Goal: Find specific page/section: Find specific page/section

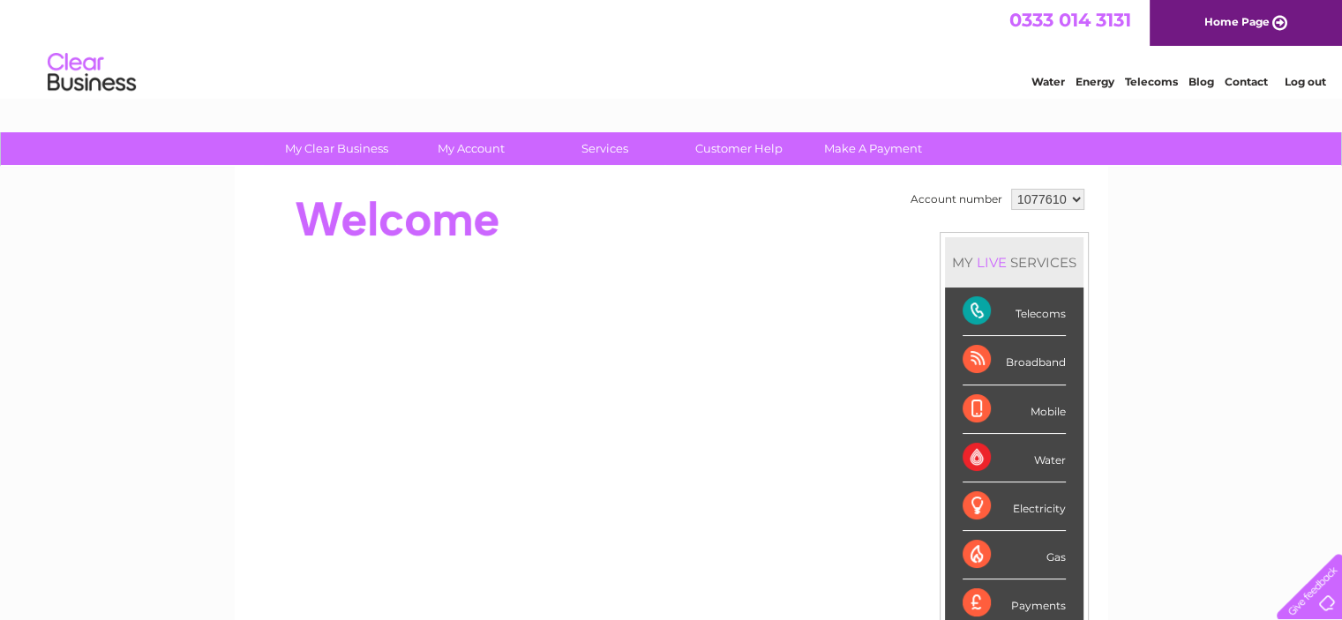
drag, startPoint x: 0, startPoint y: 0, endPoint x: 1268, endPoint y: 107, distance: 1272.3
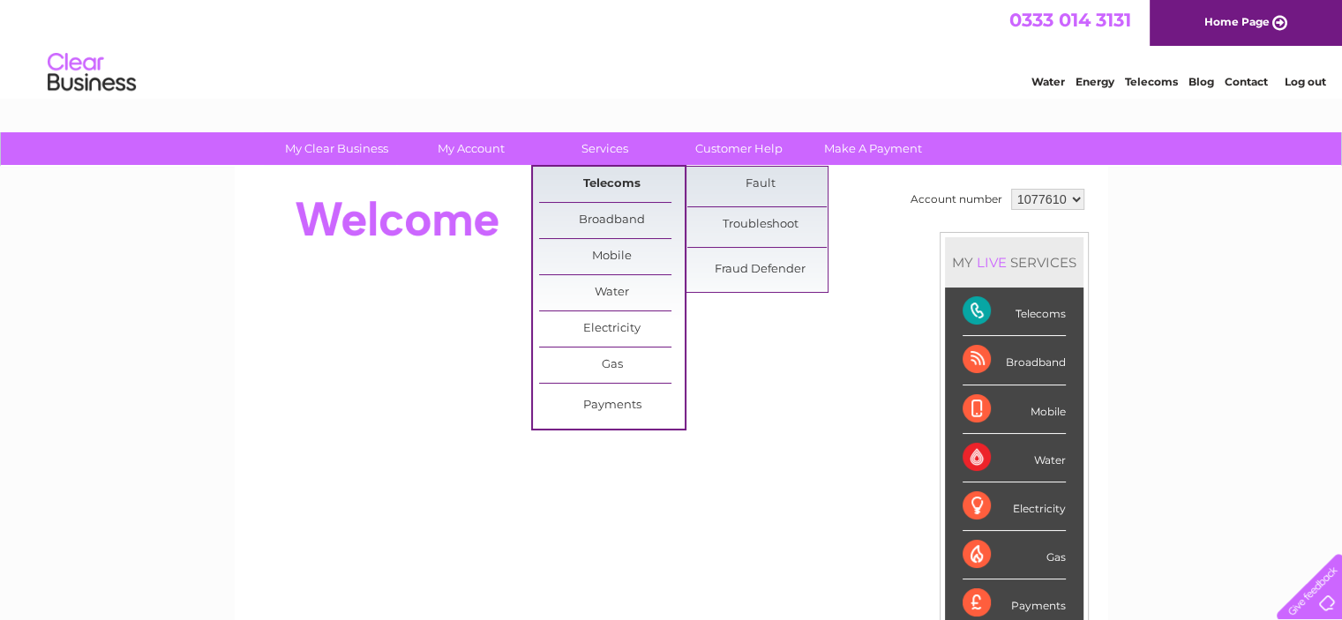
click at [593, 183] on link "Telecoms" at bounding box center [612, 184] width 146 height 35
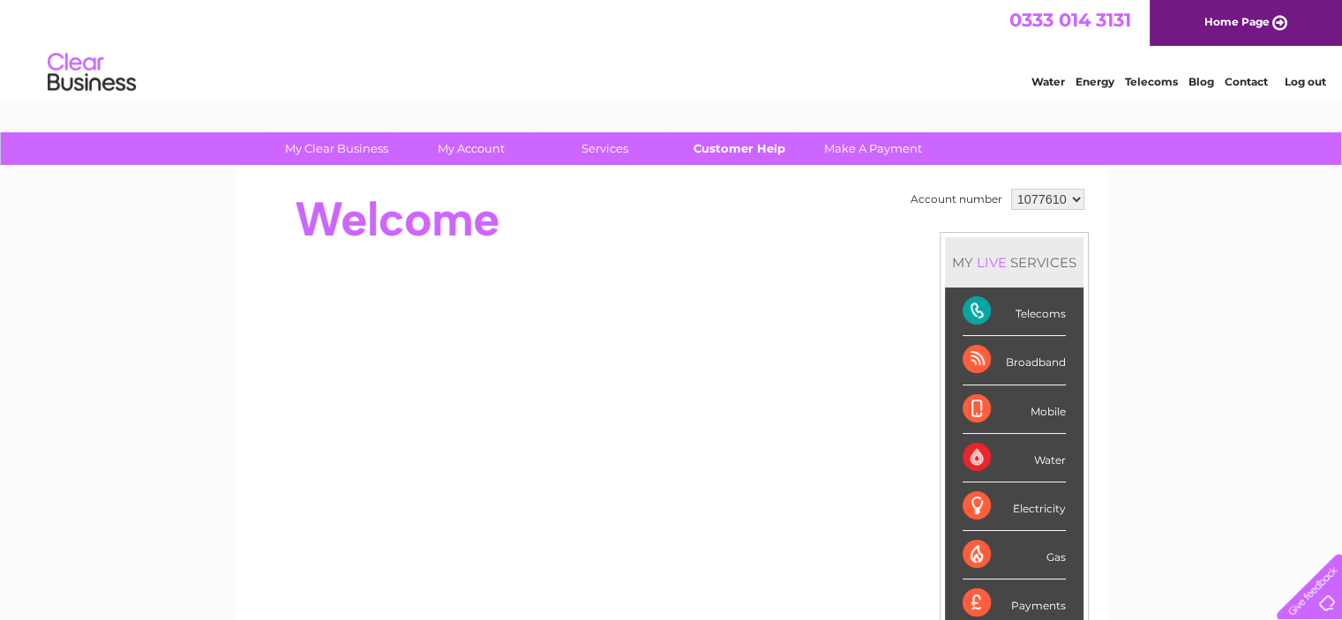
click at [750, 157] on link "Customer Help" at bounding box center [739, 148] width 146 height 33
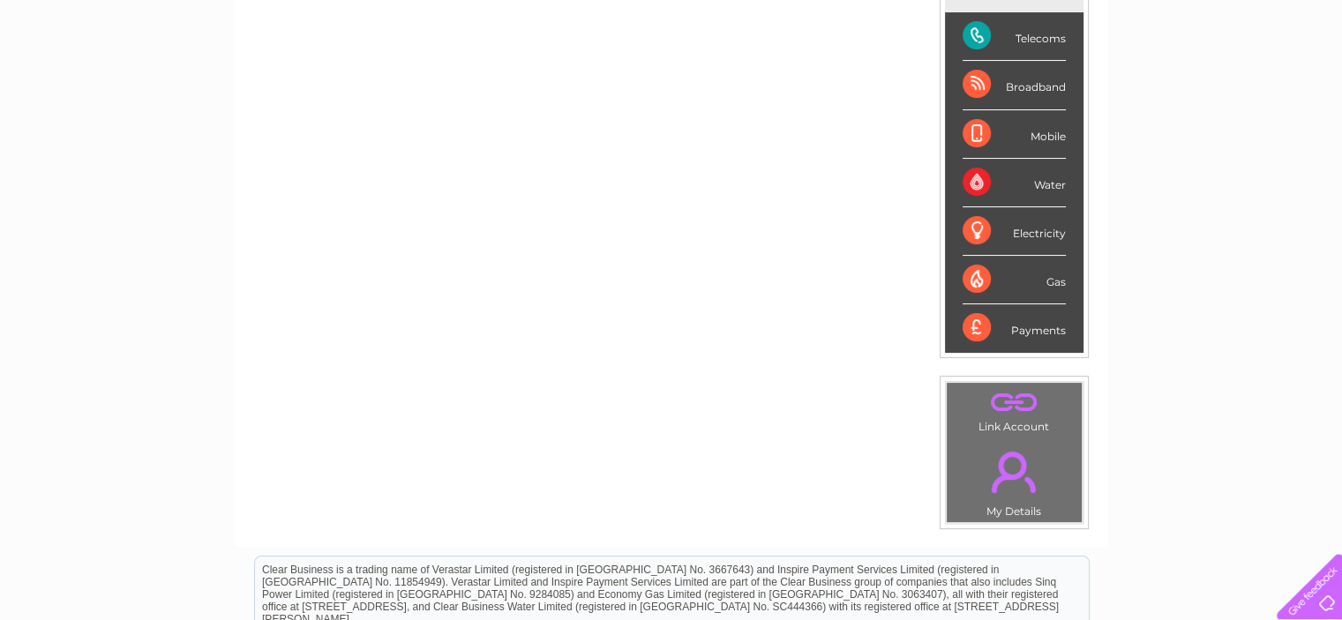
scroll to position [278, 0]
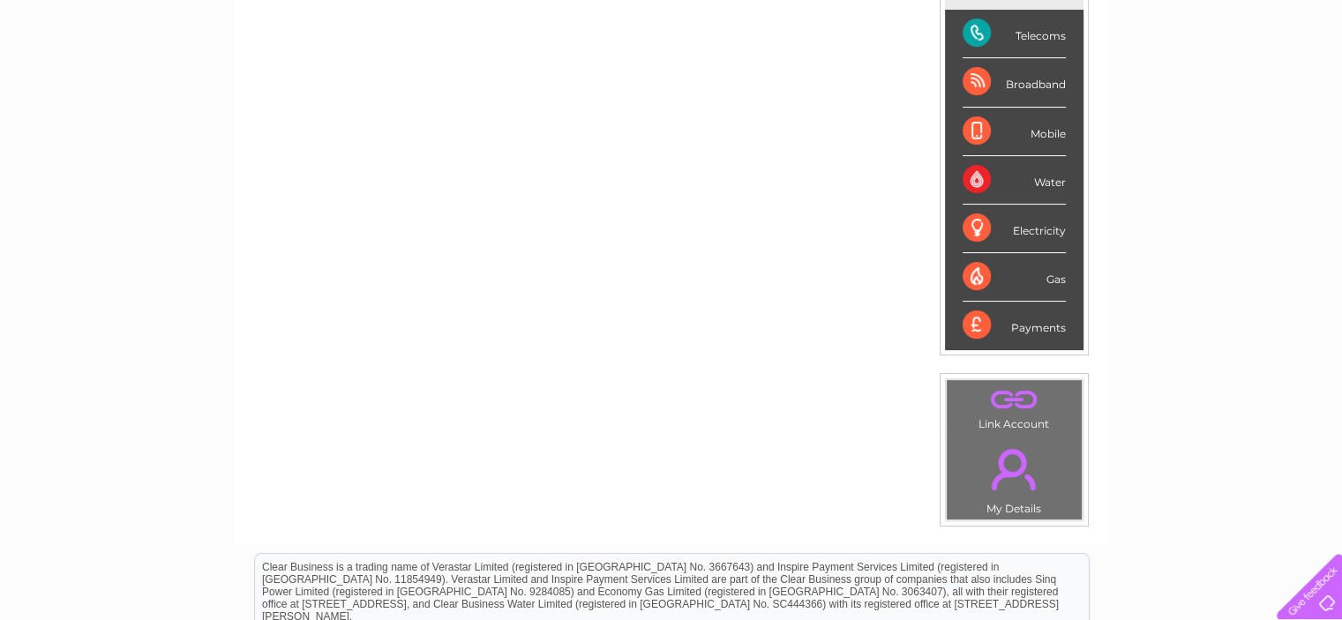
click at [1021, 34] on div "Telecoms" at bounding box center [1014, 34] width 103 height 49
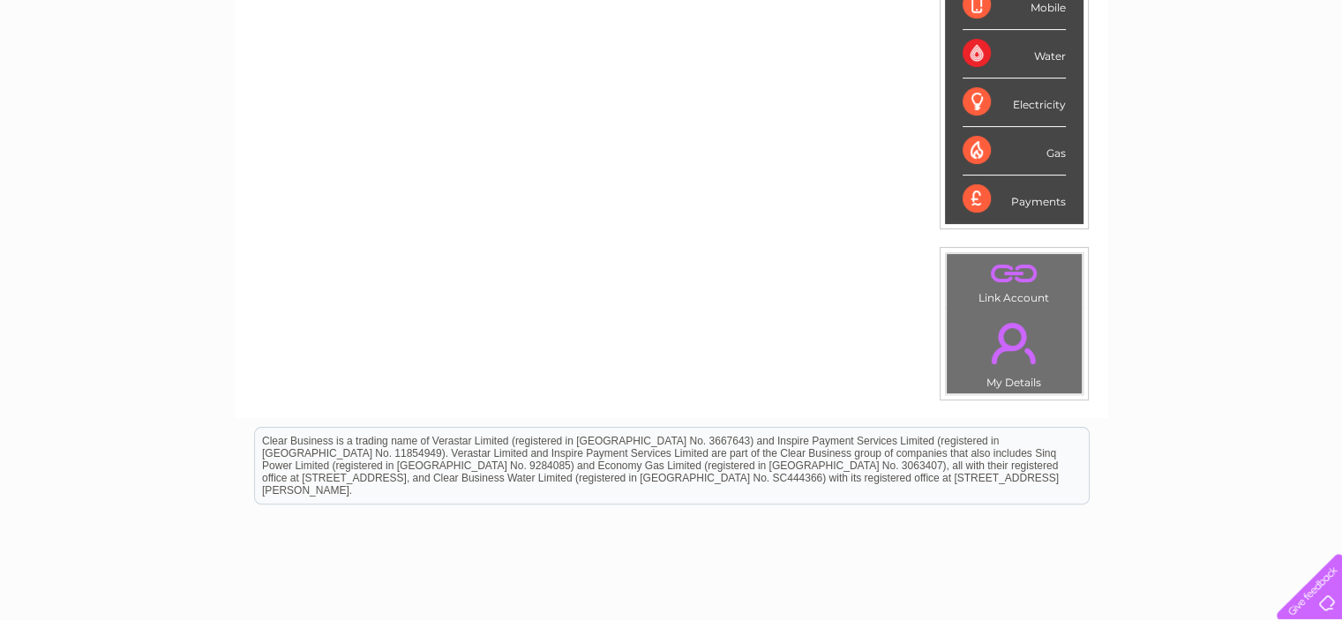
scroll to position [409, 0]
